Goal: Task Accomplishment & Management: Use online tool/utility

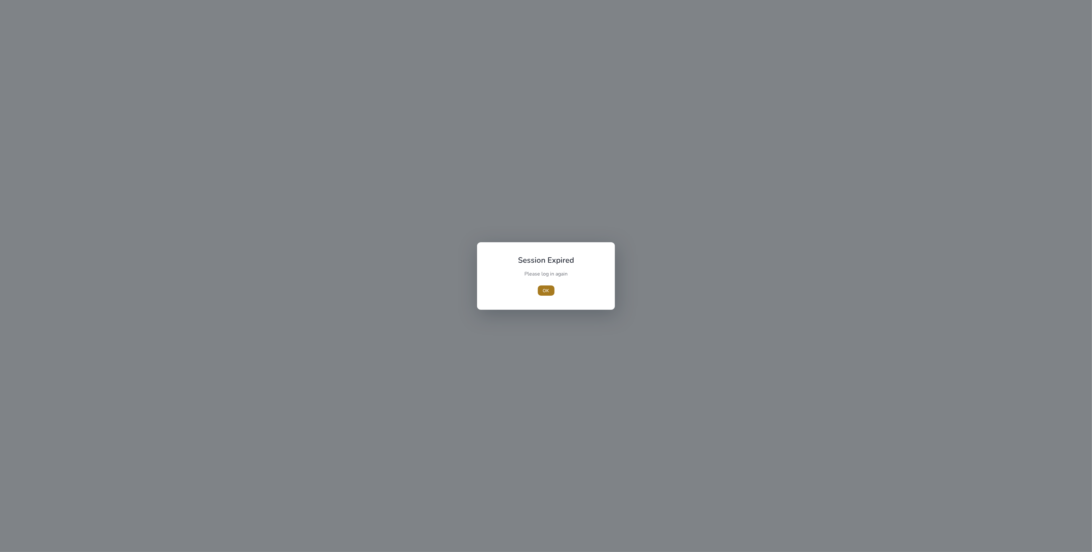
click at [549, 290] on span "button" at bounding box center [546, 290] width 17 height 15
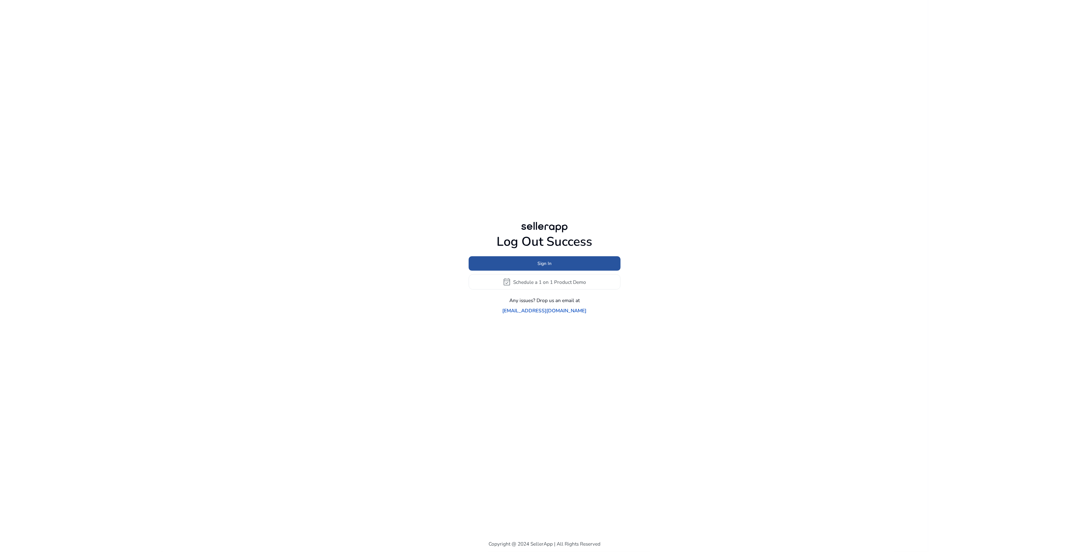
click at [569, 270] on span at bounding box center [545, 263] width 152 height 15
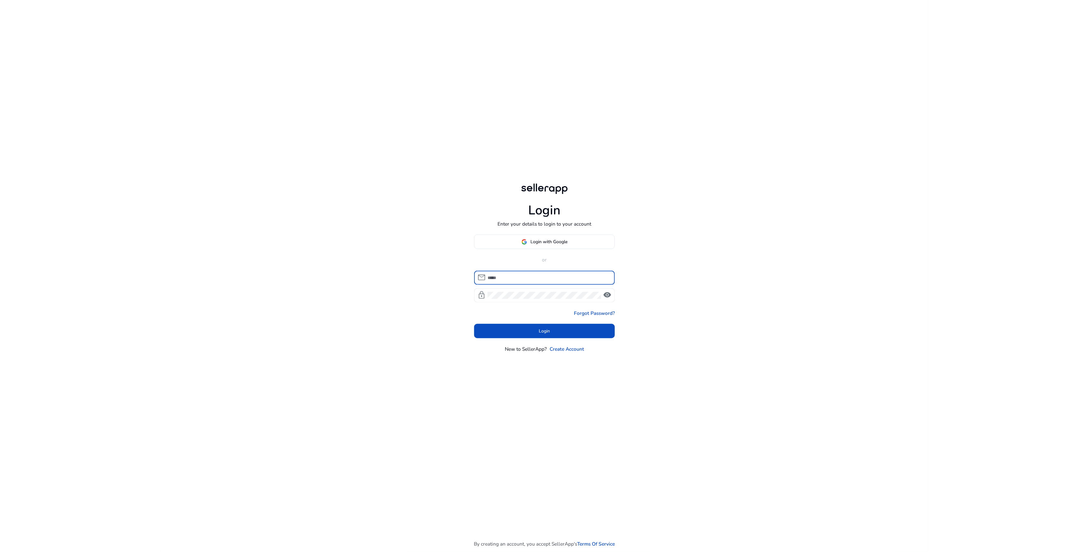
type input "**********"
click at [540, 335] on span at bounding box center [544, 330] width 141 height 15
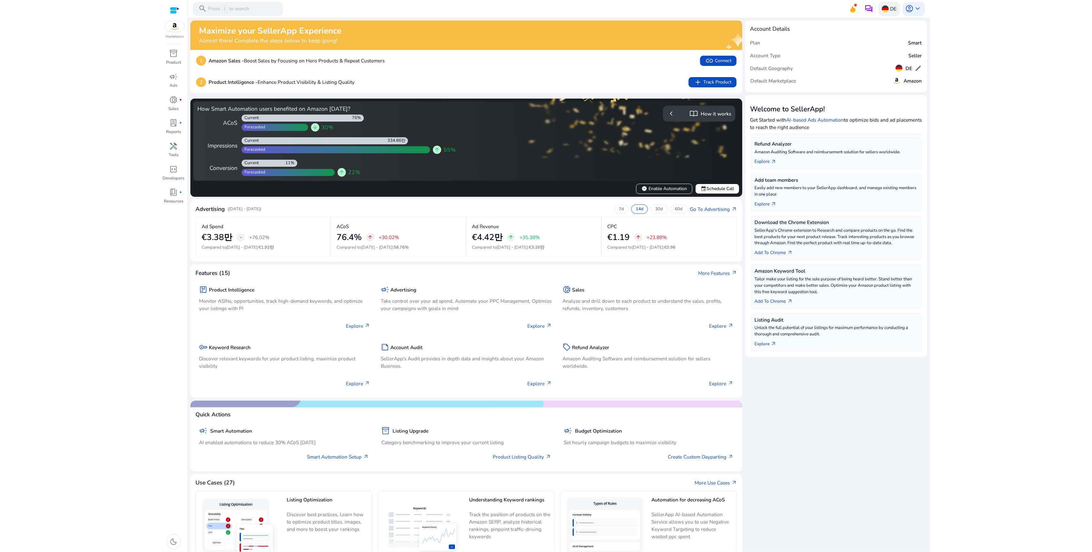
click at [882, 8] on img at bounding box center [884, 8] width 7 height 7
click at [890, 73] on div "[GEOGRAPHIC_DATA]" at bounding box center [912, 74] width 61 height 8
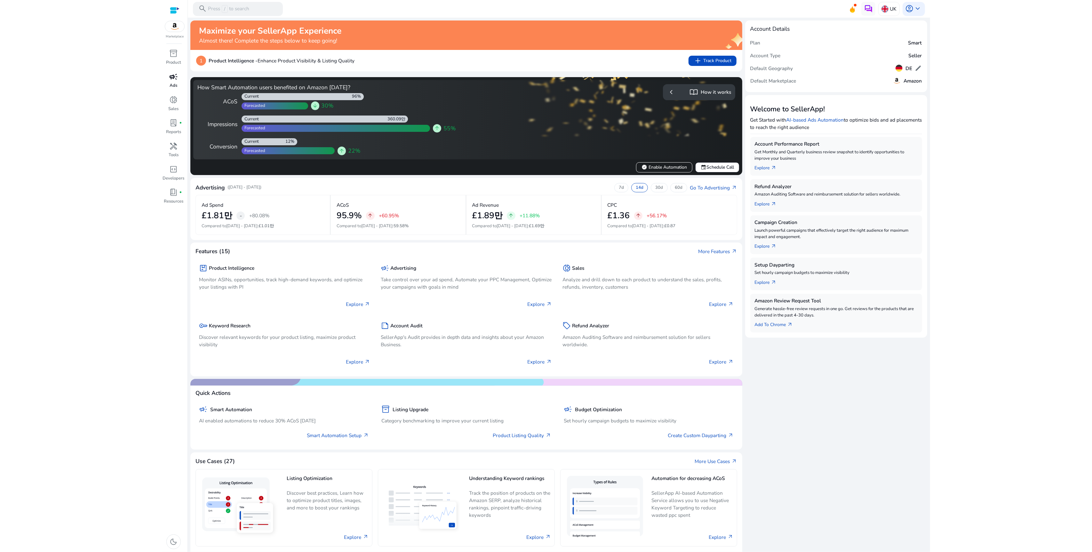
click at [172, 84] on p "Ads" at bounding box center [174, 86] width 8 height 6
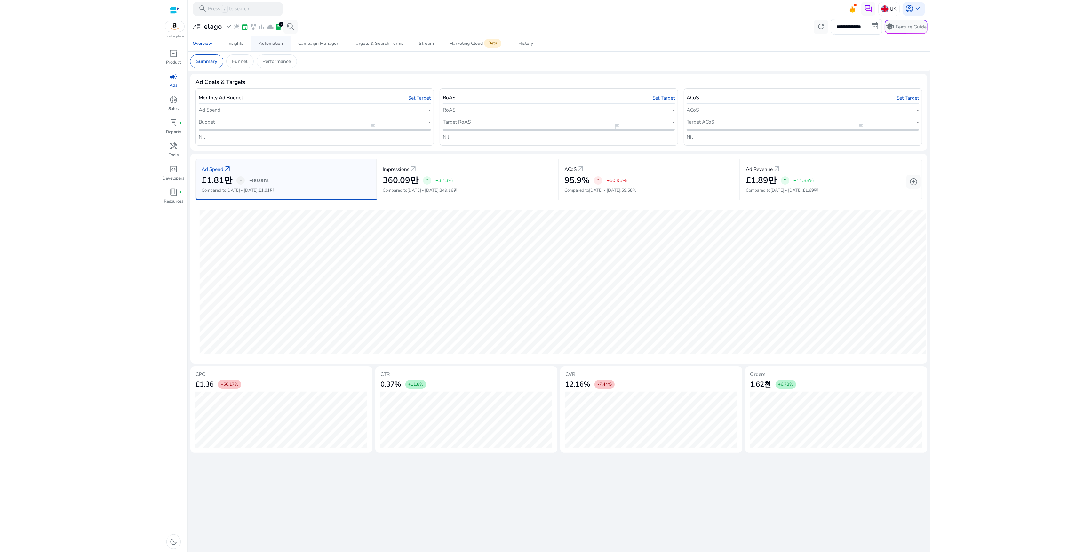
click at [270, 43] on div "Automation" at bounding box center [271, 43] width 24 height 4
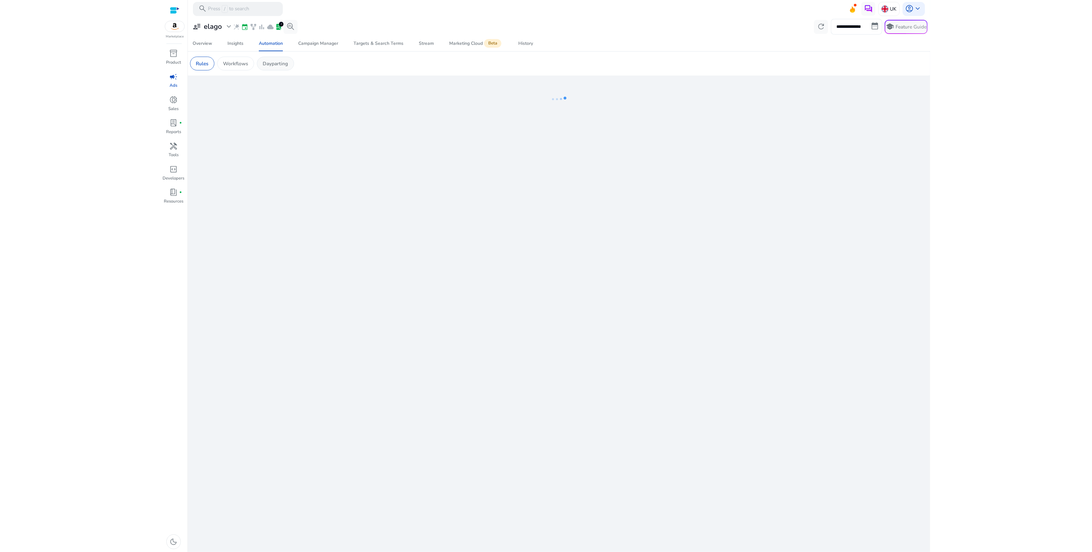
click at [277, 60] on p "Dayparting" at bounding box center [275, 63] width 25 height 7
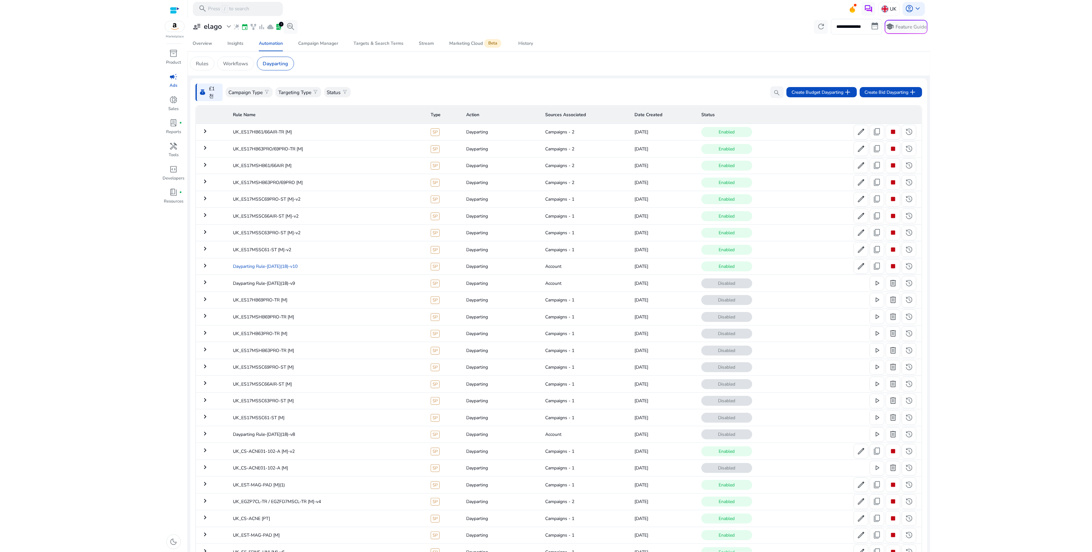
click at [299, 263] on td "Dayparting Rule-[DATE](18)-v10" at bounding box center [327, 266] width 198 height 17
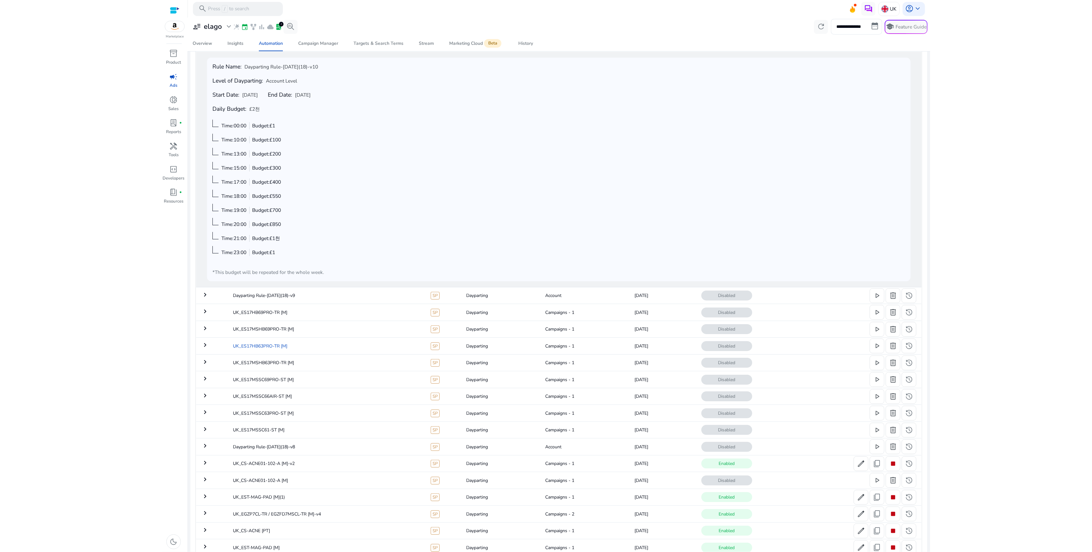
scroll to position [225, 0]
